Goal: Complete application form: Complete application form

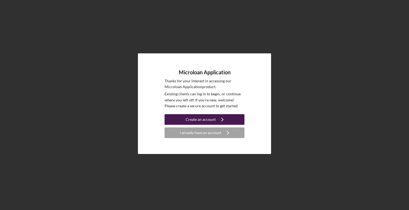
click at [218, 121] on icon "Icon/Navigate" at bounding box center [222, 119] width 13 height 13
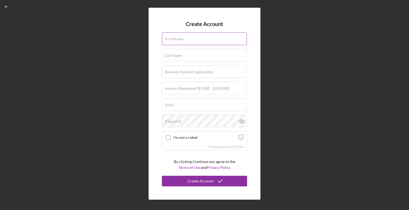
click at [200, 43] on input "First Name" at bounding box center [204, 38] width 85 height 13
type input "[PERSON_NAME]"
type input "Cuan"
type input "[EMAIL_ADDRESS][DOMAIN_NAME]"
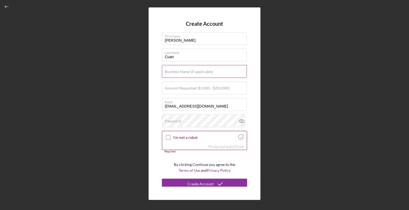
click at [191, 73] on label "Business Name (if applicable)" at bounding box center [189, 72] width 48 height 4
click at [191, 73] on input "Business Name (if applicable)" at bounding box center [204, 71] width 85 height 13
type input "A-SIGH-E BOWLS"
click at [200, 120] on div "Password" at bounding box center [204, 121] width 85 height 13
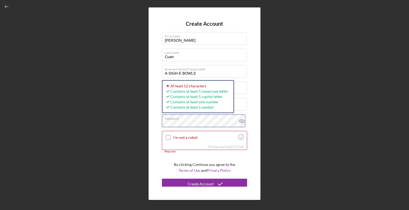
click at [150, 121] on div "Create Account First Name [PERSON_NAME] Last Name [PERSON_NAME] Business Name (…" at bounding box center [204, 103] width 112 height 193
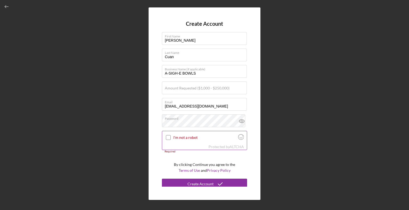
click at [167, 137] on input "I'm not a robot" at bounding box center [168, 137] width 5 height 5
checkbox input "true"
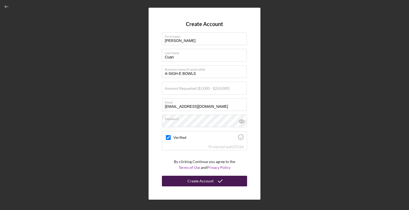
click at [203, 183] on div "Create Account" at bounding box center [200, 181] width 26 height 11
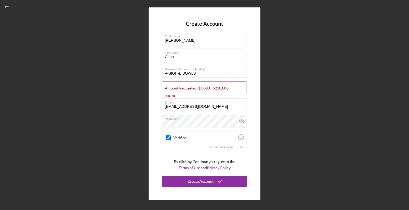
click at [196, 86] on label "Amount Requested ($1,000 - $250,000)" at bounding box center [197, 88] width 65 height 4
click at [196, 86] on input "Amount Requested ($1,000 - $250,000)" at bounding box center [204, 88] width 85 height 13
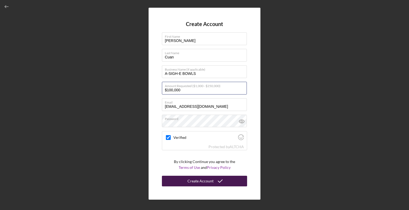
type input "$100,000"
click at [207, 181] on div "Create Account" at bounding box center [200, 181] width 26 height 11
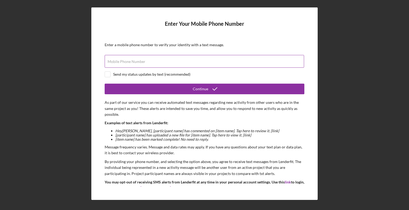
click at [150, 63] on input "Mobile Phone Number" at bounding box center [204, 61] width 199 height 13
type input "[PHONE_NUMBER]"
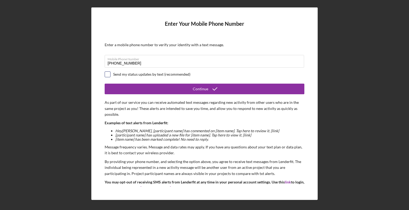
click at [109, 74] on input "checkbox" at bounding box center [107, 74] width 5 height 5
checkbox input "true"
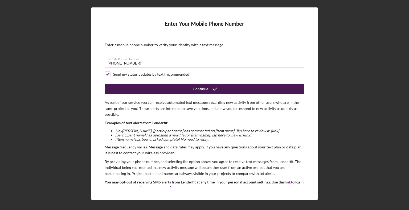
click at [195, 91] on div "Continue" at bounding box center [200, 89] width 15 height 11
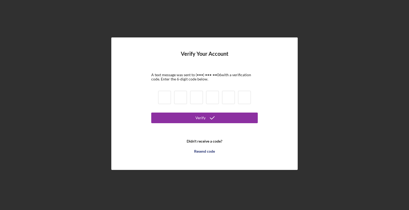
click at [162, 96] on input at bounding box center [164, 97] width 13 height 13
type input "0"
type input "5"
type input "1"
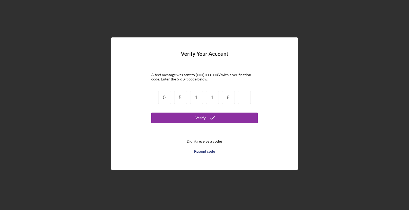
type input "6"
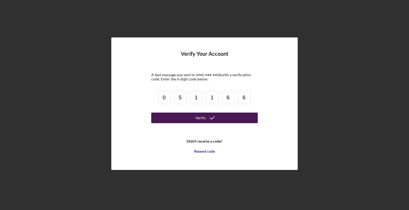
type input "6"
click at [215, 120] on icon "submit" at bounding box center [211, 117] width 13 height 13
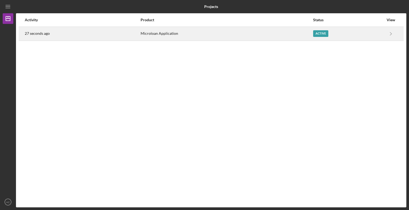
click at [320, 34] on div "Active" at bounding box center [320, 33] width 15 height 7
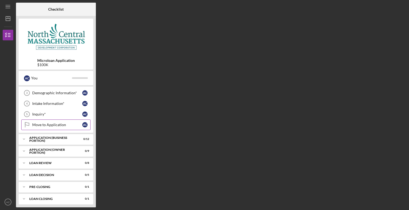
scroll to position [33, 0]
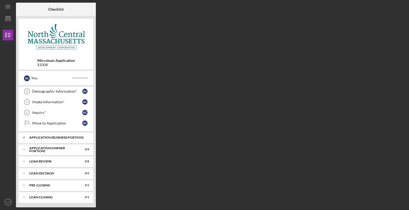
click at [50, 135] on div "Icon/Expander APPLICATION (BUSINESS PORTION) 0 / 12" at bounding box center [56, 138] width 75 height 11
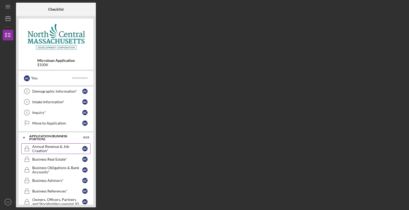
click at [55, 147] on div "Annual Revenue & Job Creation*" at bounding box center [57, 149] width 50 height 9
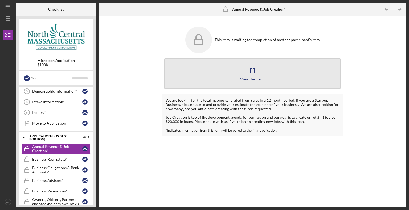
click at [265, 79] on button "View the Form Form" at bounding box center [252, 74] width 176 height 31
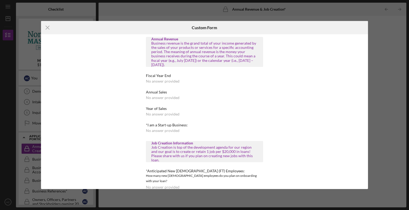
click at [46, 28] on icon "Icon/Menu Close" at bounding box center [47, 27] width 13 height 13
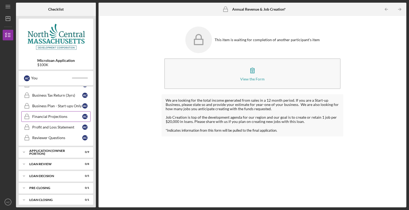
scroll to position [162, 0]
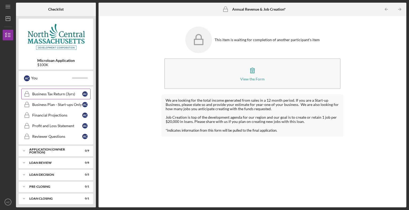
click at [65, 94] on div "Business Tax Return (3yrs)" at bounding box center [57, 94] width 50 height 4
